Goal: Task Accomplishment & Management: Manage account settings

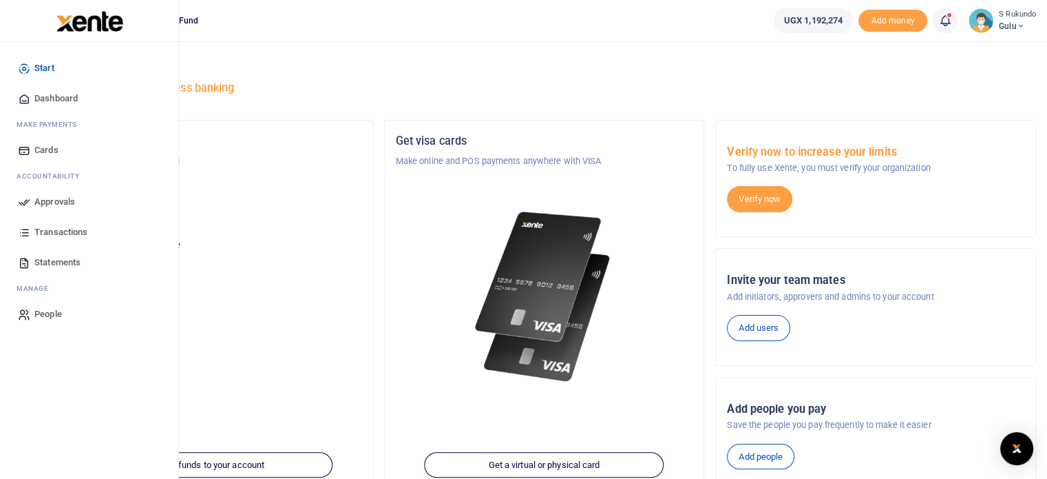
click at [47, 200] on span "Approvals" at bounding box center [54, 202] width 41 height 14
click at [50, 200] on span "Approvals" at bounding box center [54, 202] width 41 height 14
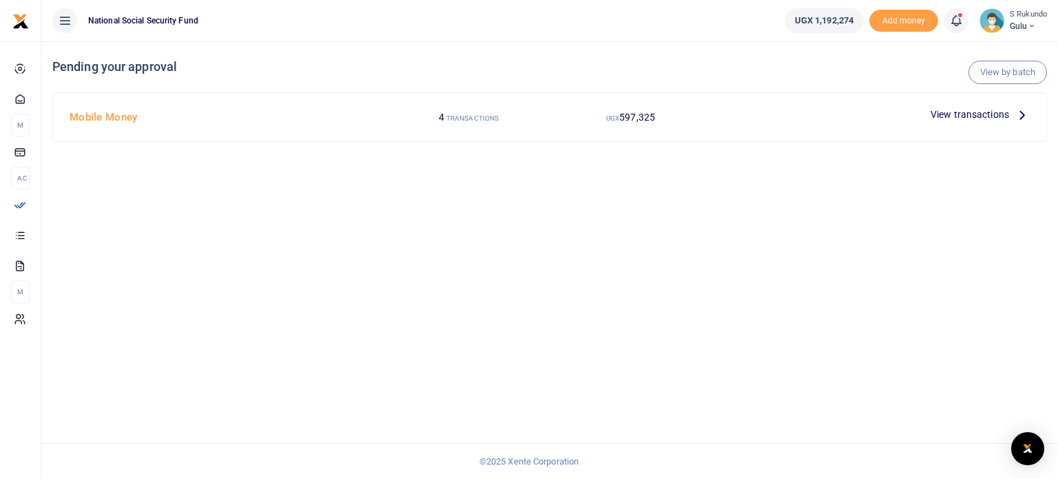
click at [1021, 112] on icon at bounding box center [1021, 114] width 15 height 15
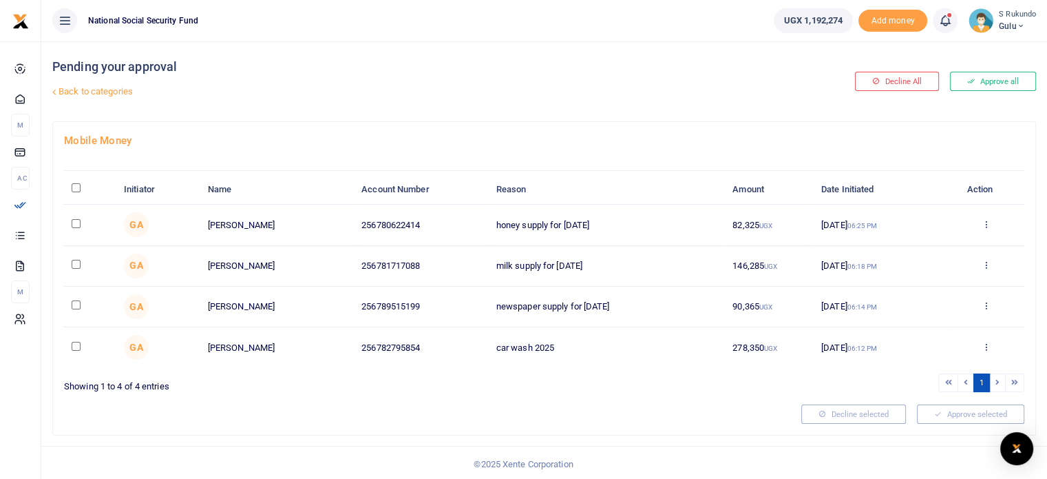
click at [74, 185] on input "\a \a : activate to sort column descending" at bounding box center [76, 187] width 9 height 9
checkbox input "true"
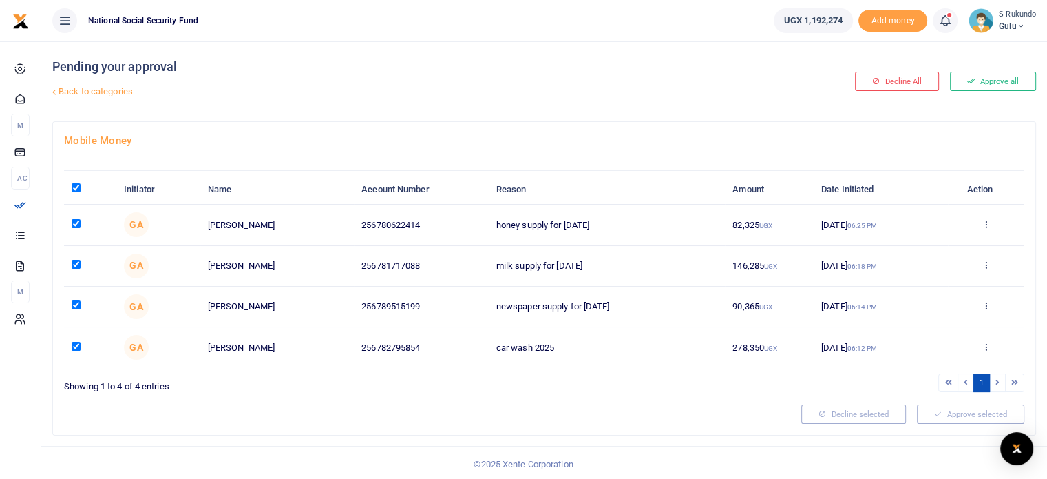
checkbox input "true"
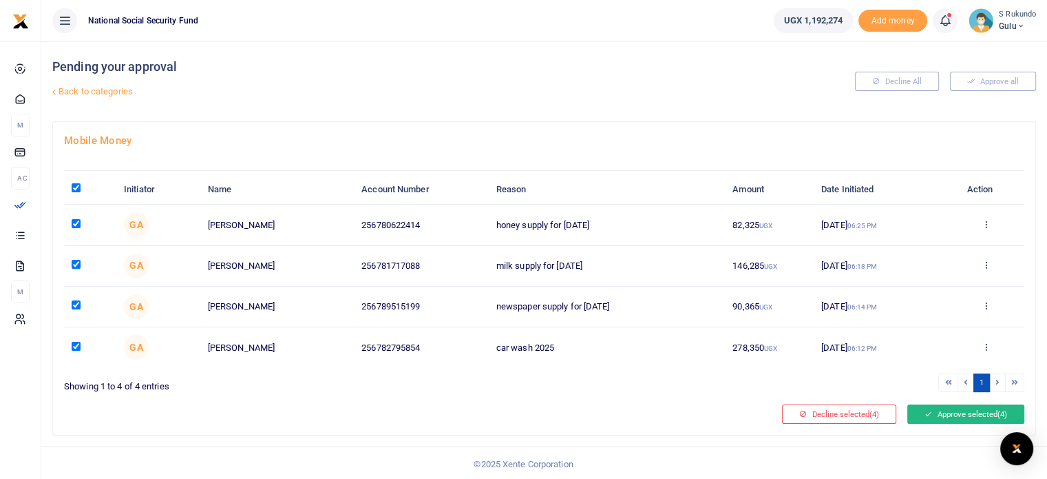
click at [959, 408] on button "Approve selected (4)" at bounding box center [966, 413] width 117 height 19
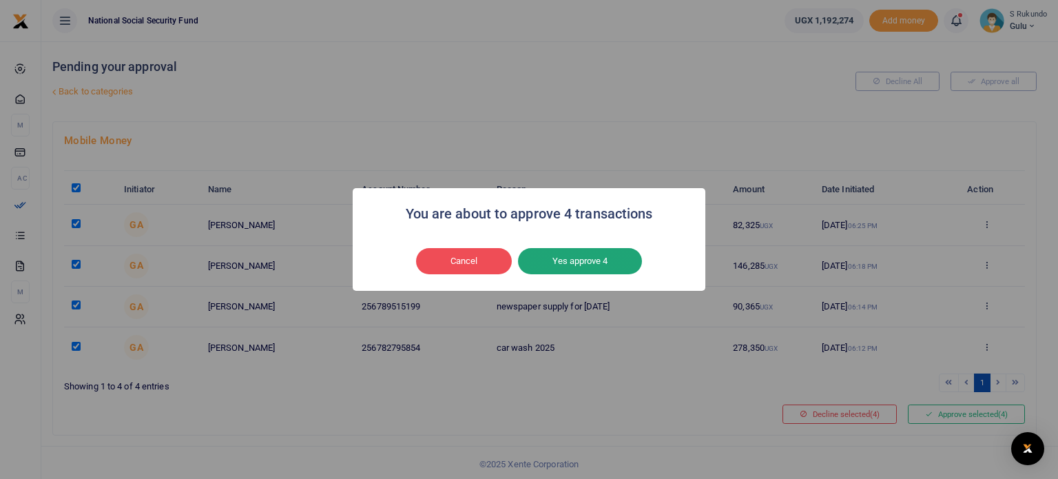
click at [559, 261] on button "Yes approve 4" at bounding box center [580, 261] width 124 height 26
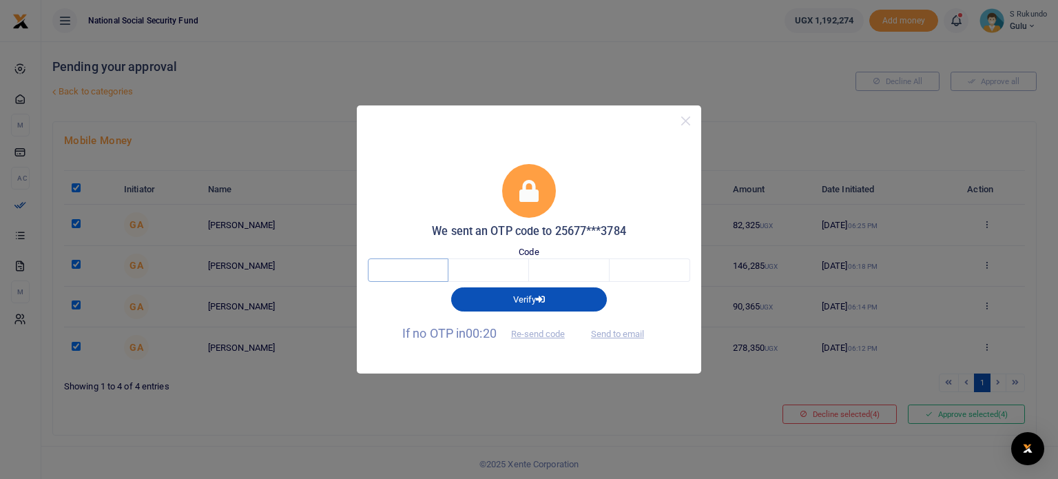
click at [430, 265] on input "text" at bounding box center [408, 269] width 81 height 23
type input "4"
type input "3"
type input "6"
type input "2"
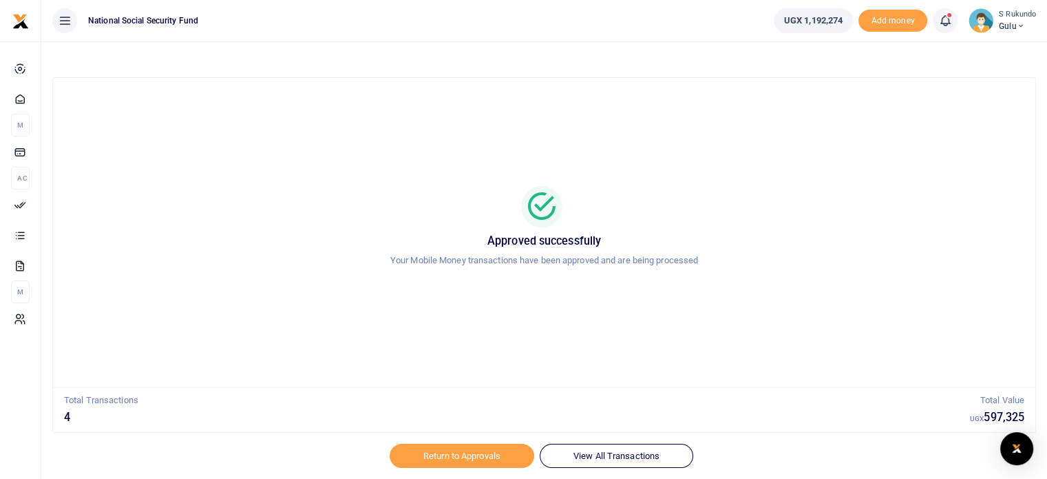
drag, startPoint x: 476, startPoint y: 242, endPoint x: 527, endPoint y: 48, distance: 200.9
click at [527, 48] on div "Approved successfully Your Mobile Money transactions have been approved and are…" at bounding box center [544, 262] width 995 height 443
